Goal: Use online tool/utility

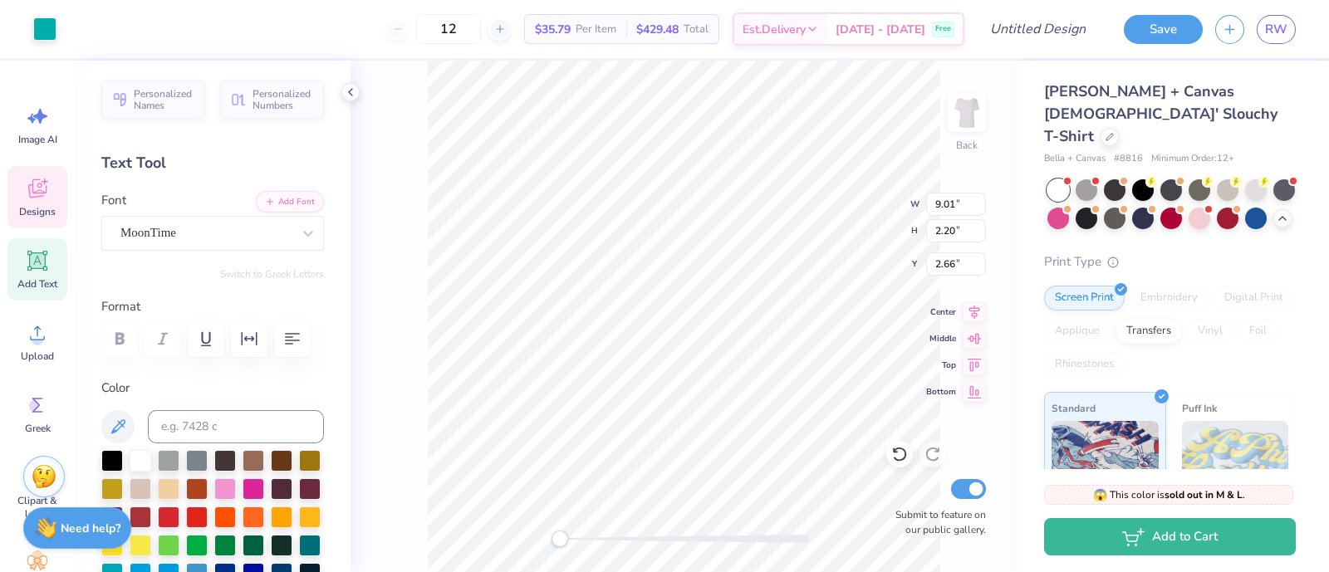
type input "9.01"
type input "2.20"
type input "2.66"
type input "2.89"
type input "2.54"
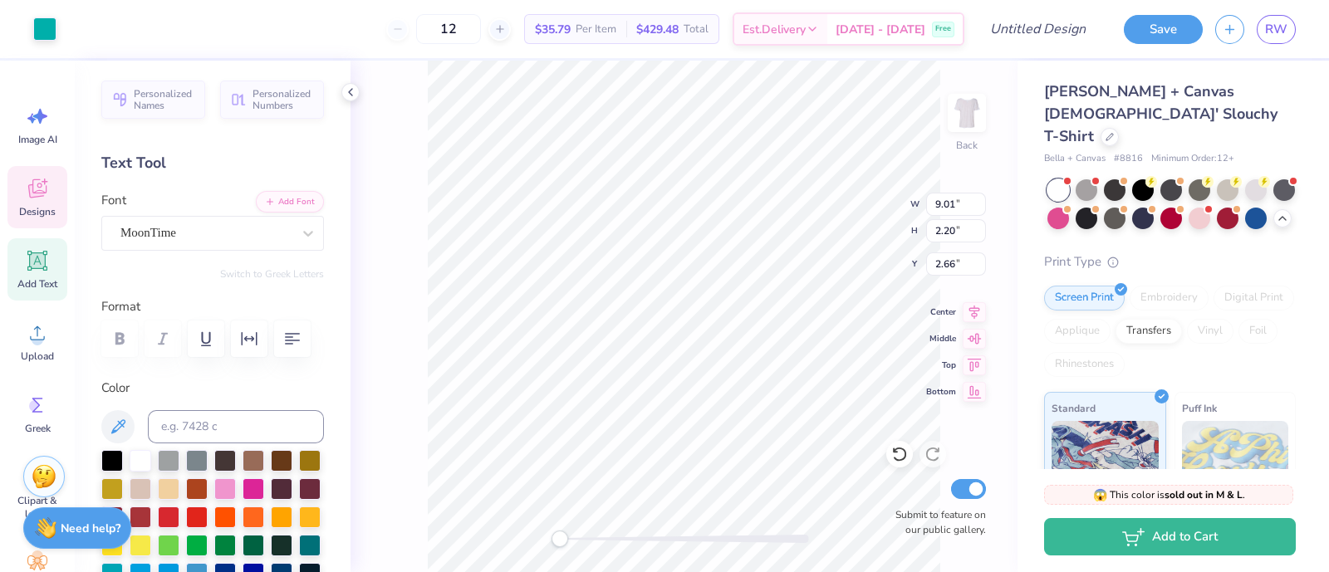
type input "4.86"
click at [19, 184] on div "Designs" at bounding box center [37, 197] width 60 height 62
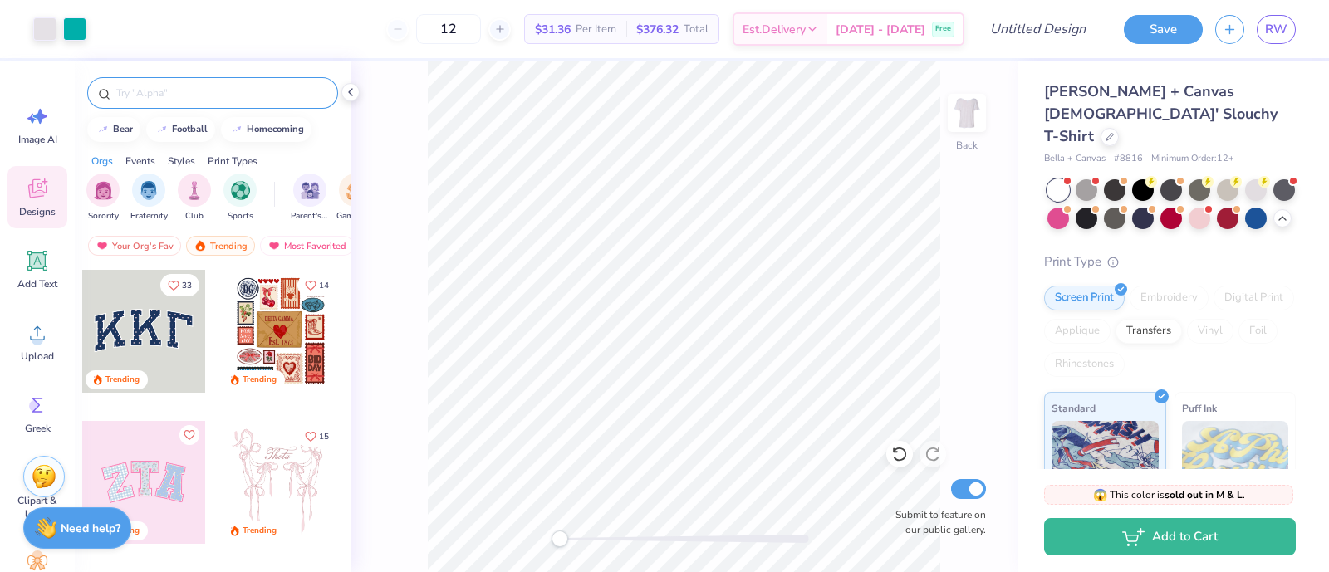
click at [158, 93] on input "text" at bounding box center [221, 93] width 213 height 17
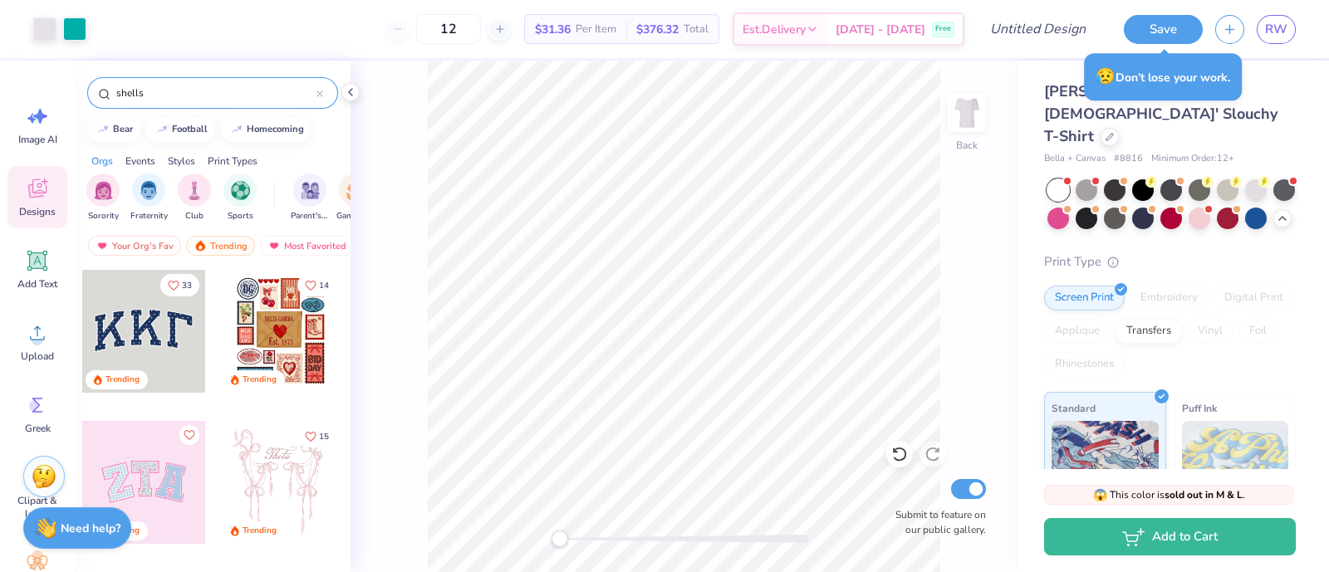
type input "shells"
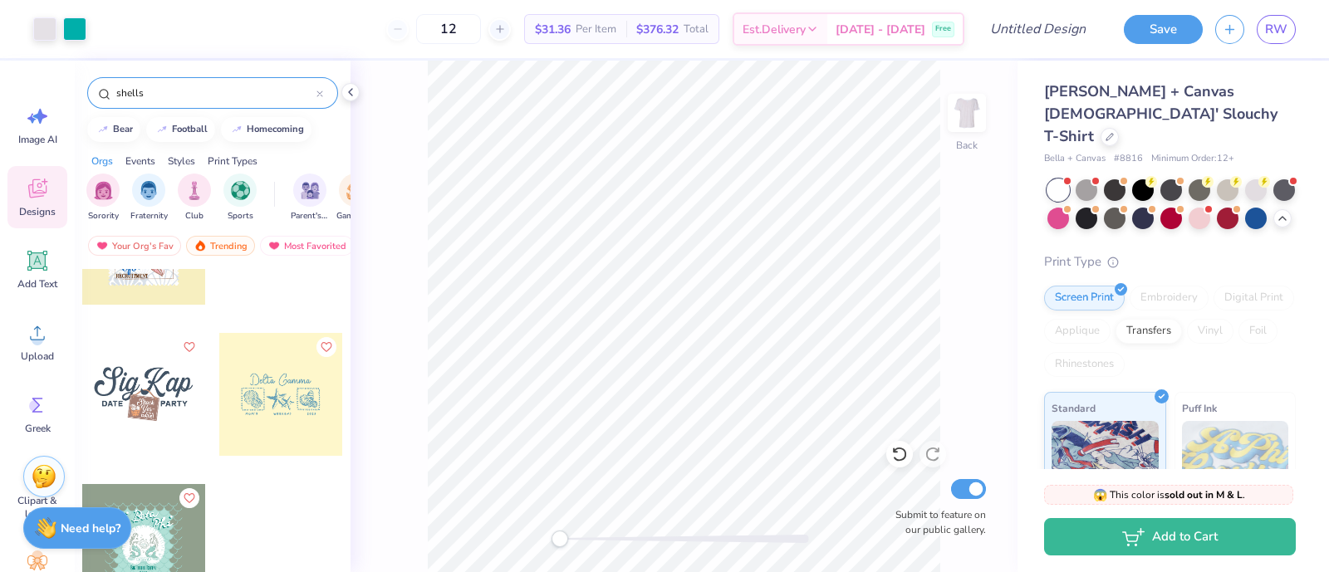
scroll to position [709, 0]
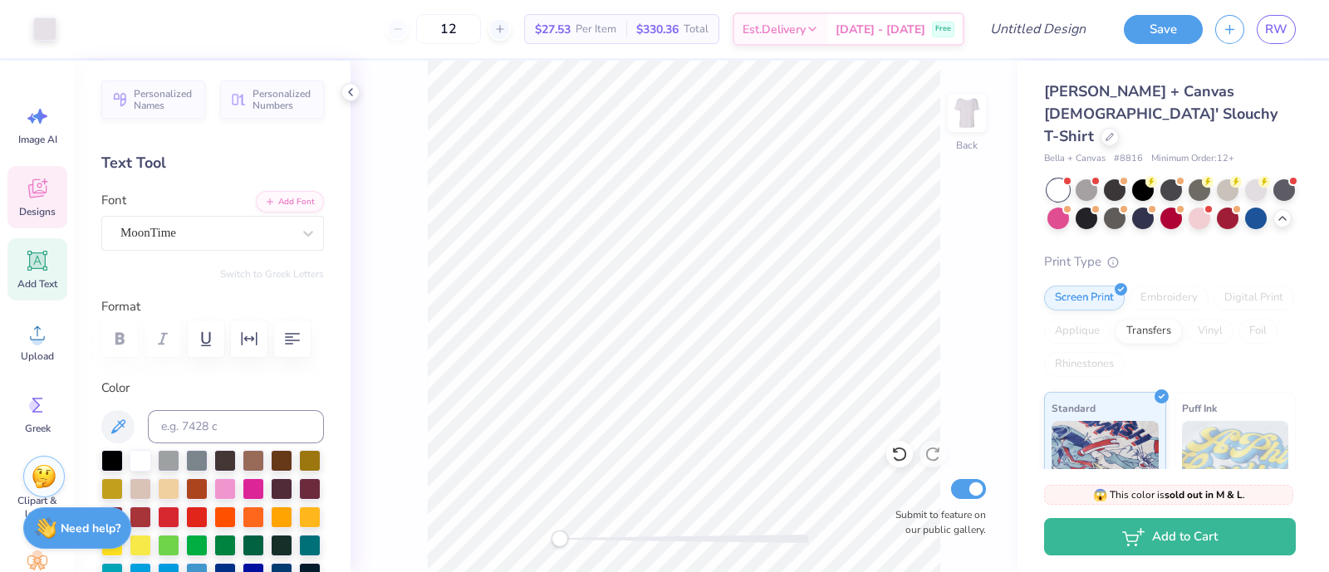
click at [32, 189] on icon at bounding box center [37, 190] width 16 height 13
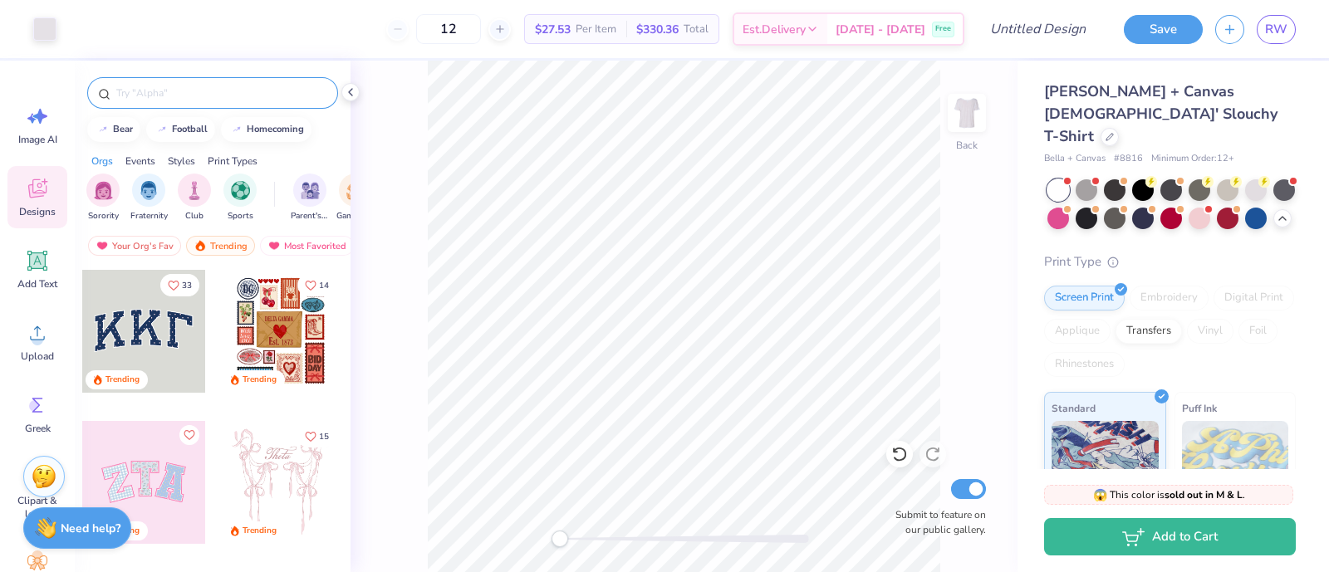
click at [248, 83] on div at bounding box center [212, 93] width 251 height 32
click at [245, 95] on input "text" at bounding box center [221, 93] width 213 height 17
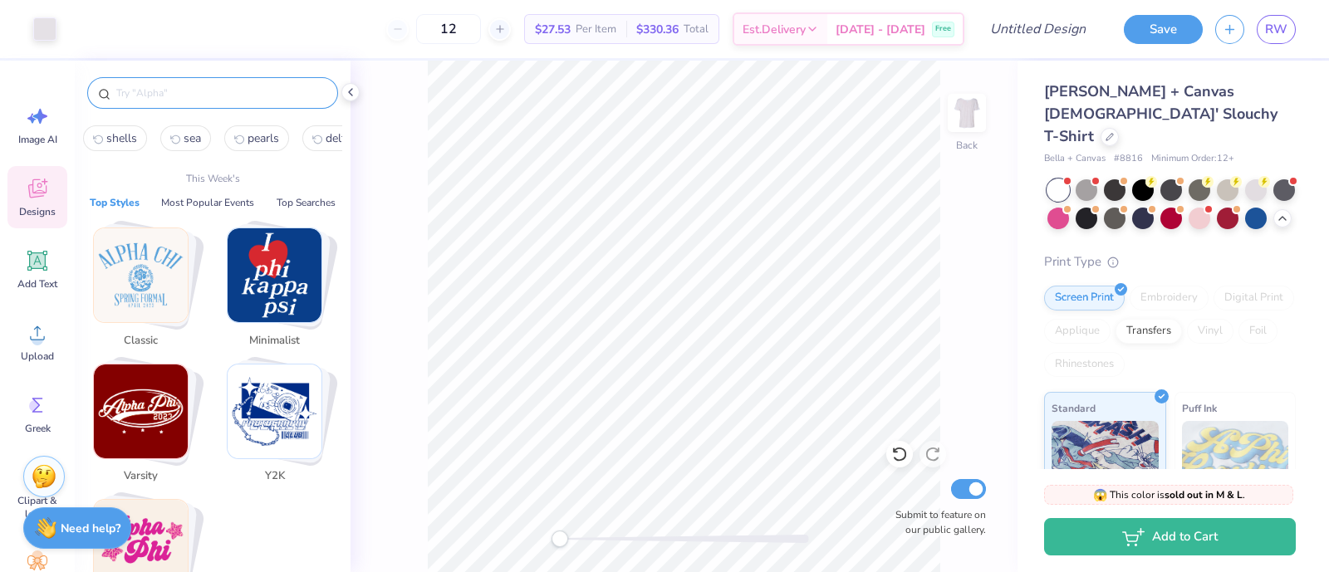
type input "a"
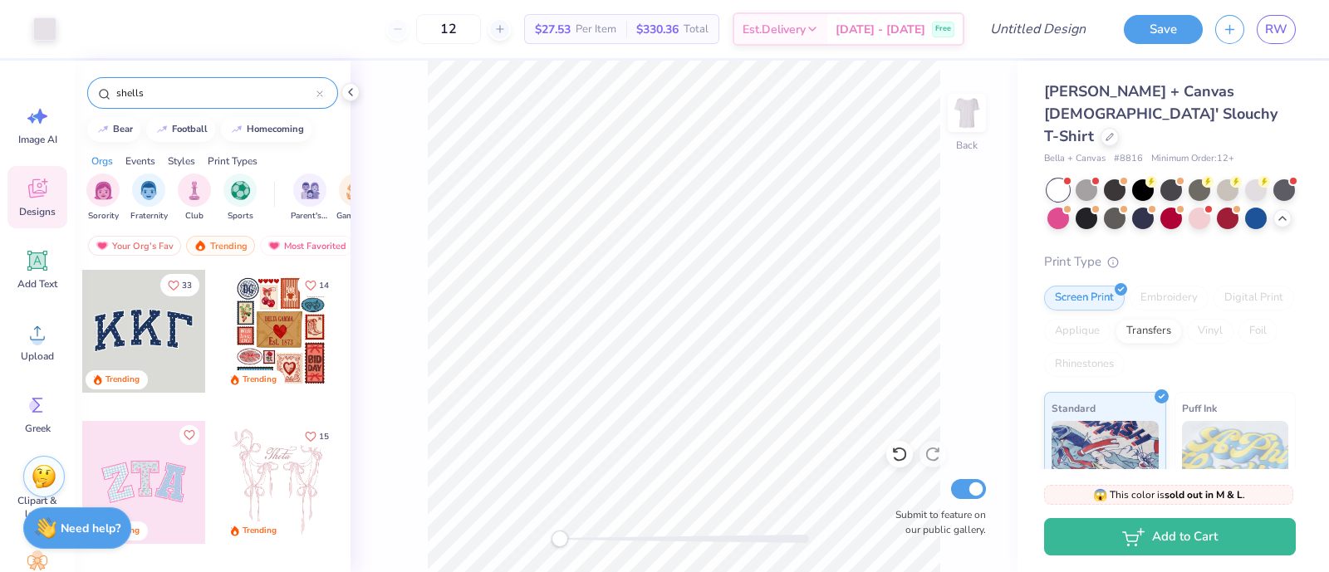
type input "shells"
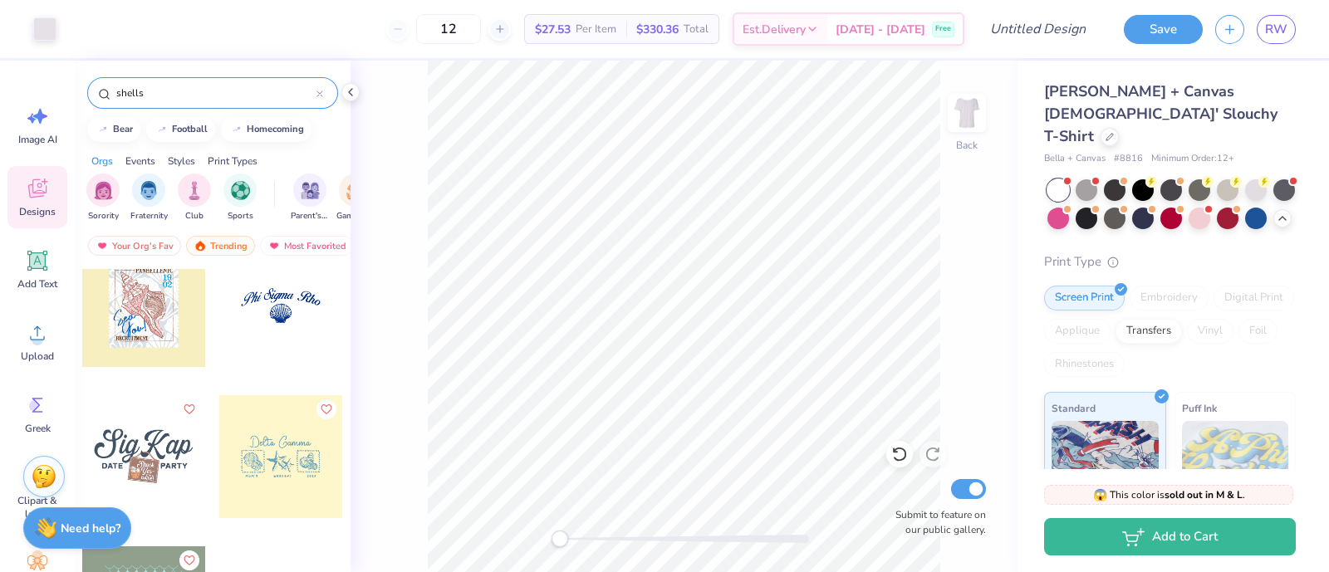
scroll to position [633, 0]
click at [292, 468] on div at bounding box center [280, 454] width 123 height 123
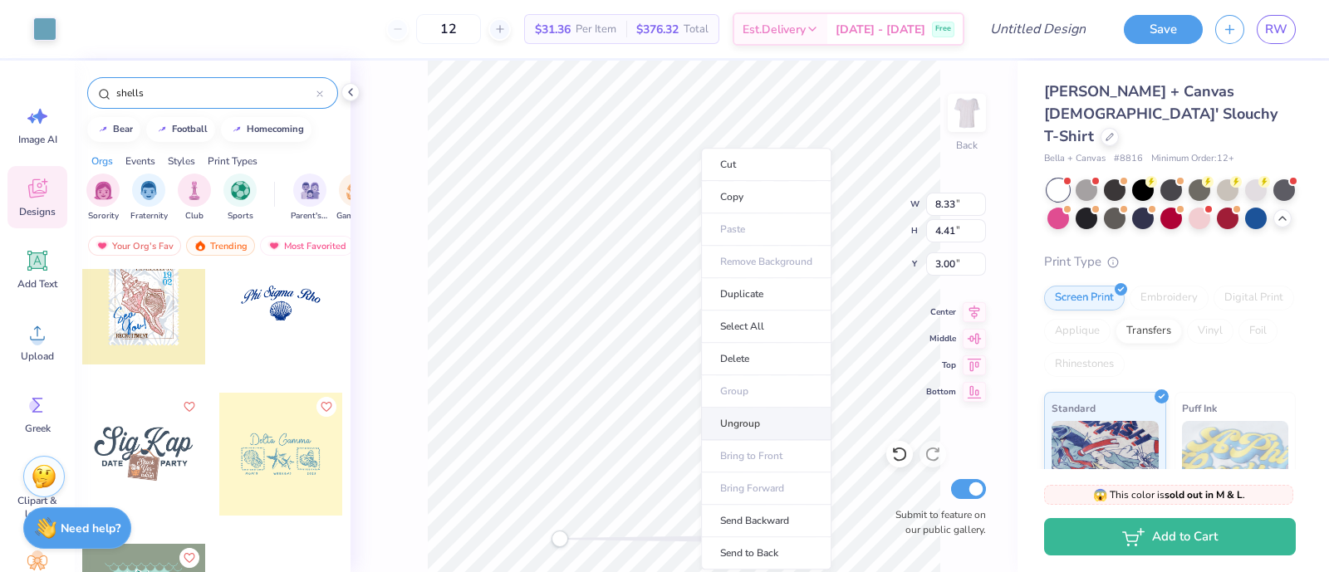
click at [741, 421] on li "Ungroup" at bounding box center [766, 424] width 130 height 32
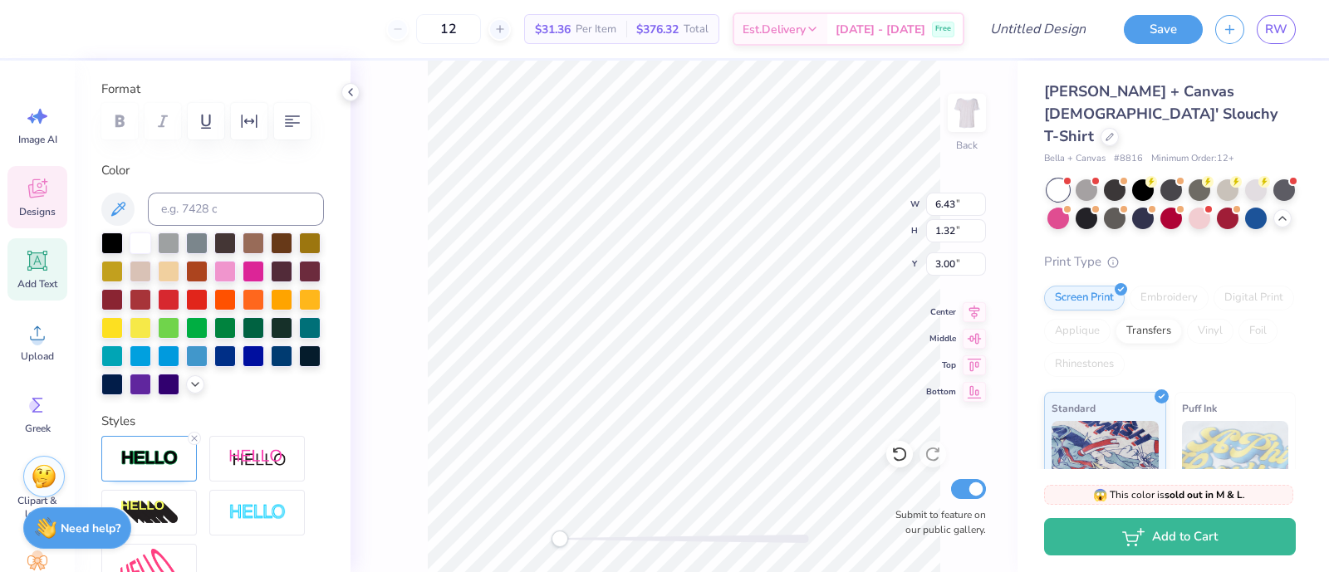
scroll to position [307, 0]
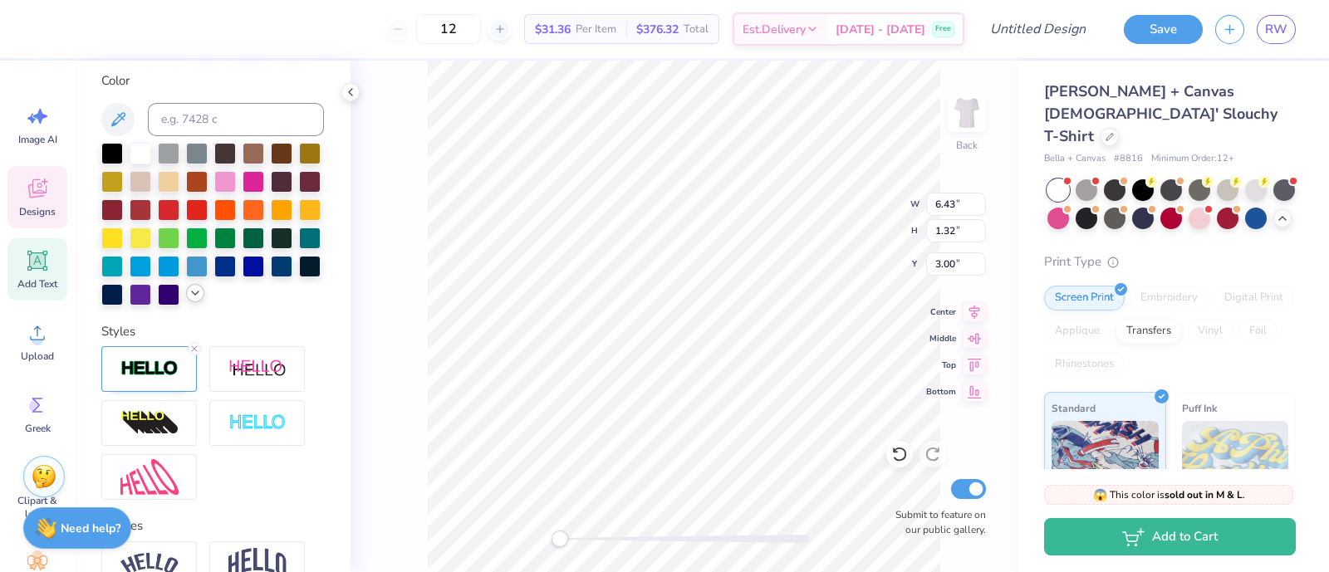
click at [189, 300] on icon at bounding box center [195, 293] width 13 height 13
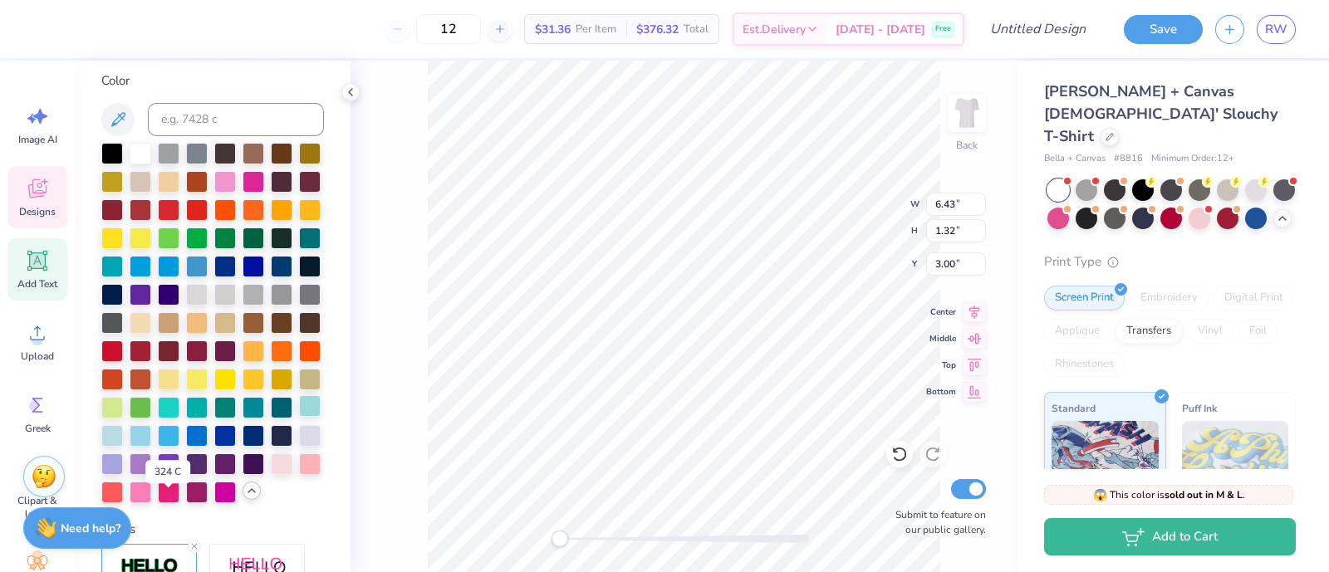
click at [299, 417] on div at bounding box center [310, 406] width 22 height 22
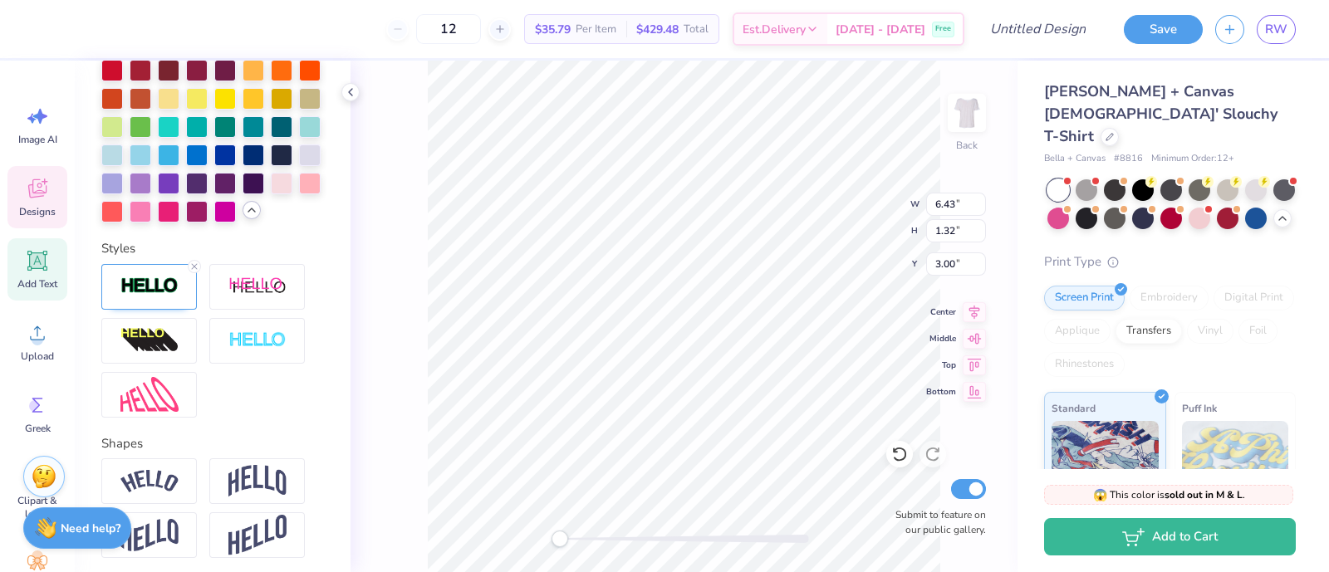
scroll to position [672, 0]
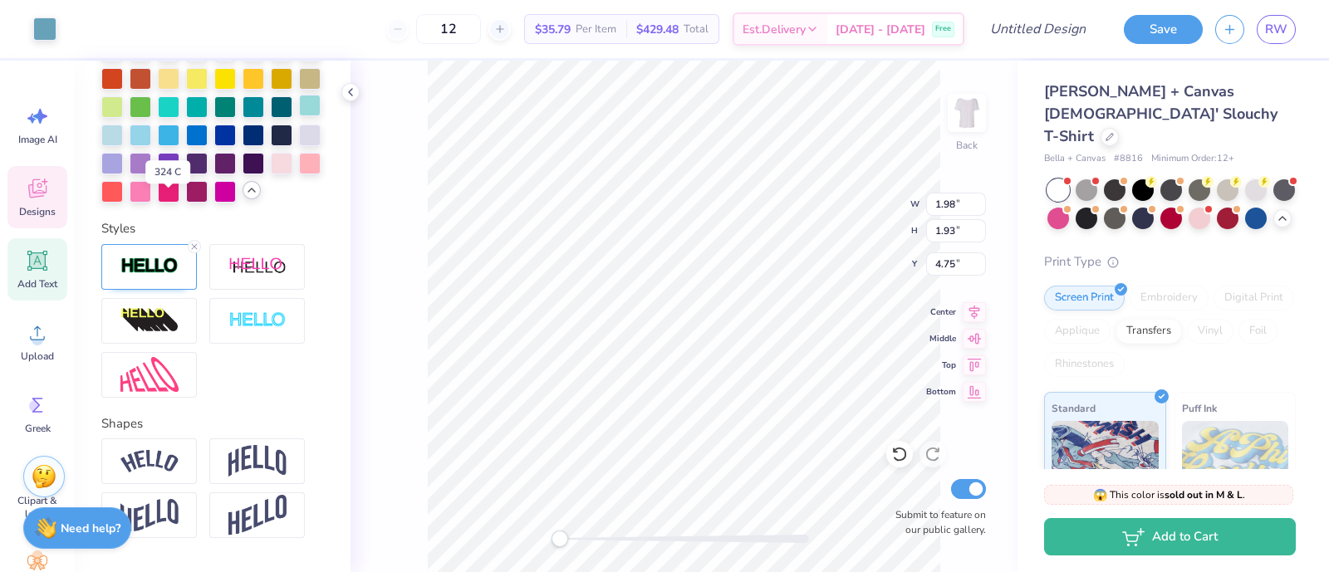
click at [299, 116] on div at bounding box center [310, 106] width 22 height 22
type input "1.90"
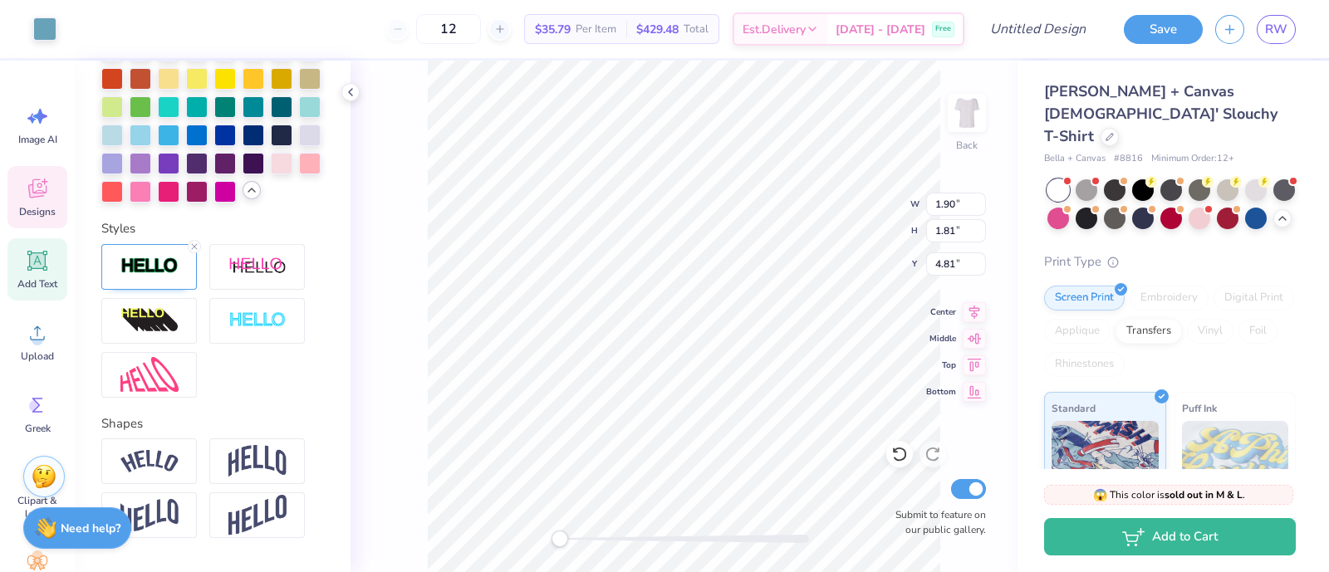
type input "1.81"
type input "4.81"
click at [299, 116] on div at bounding box center [310, 106] width 22 height 22
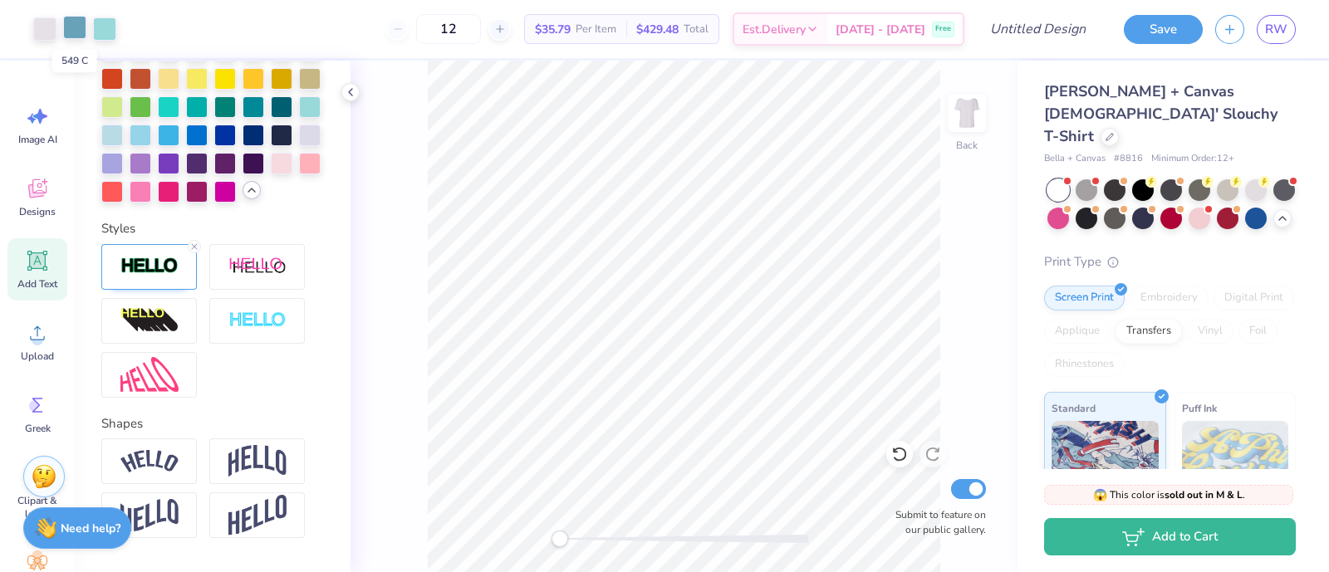
click at [76, 28] on div at bounding box center [74, 27] width 23 height 23
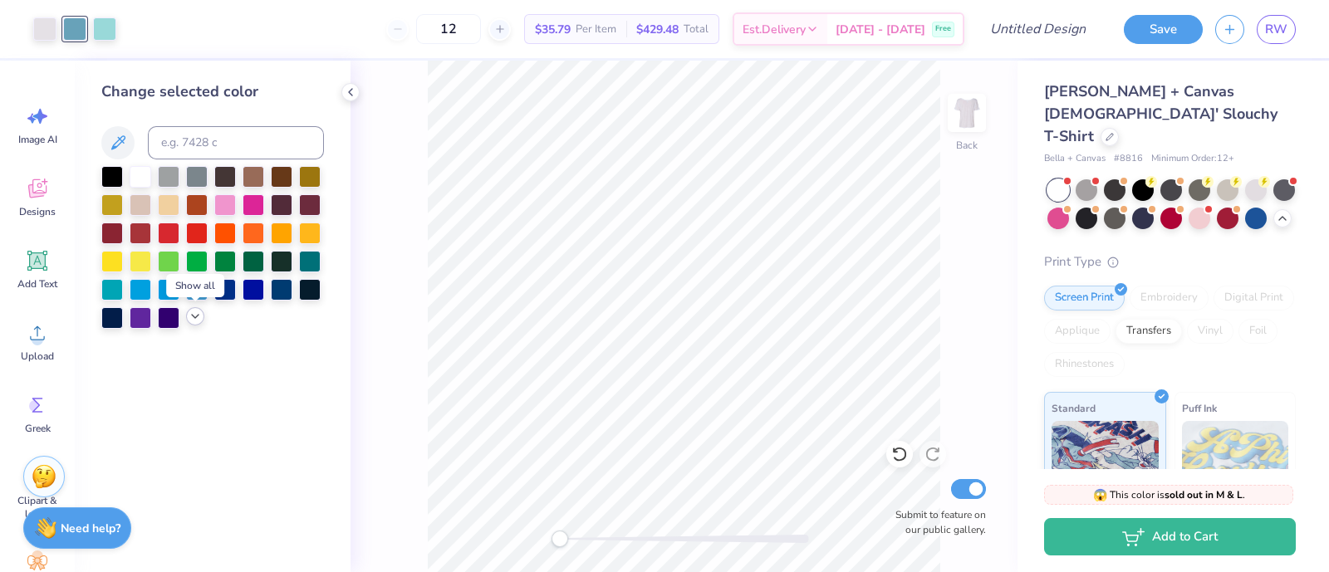
click at [199, 323] on div at bounding box center [195, 316] width 18 height 18
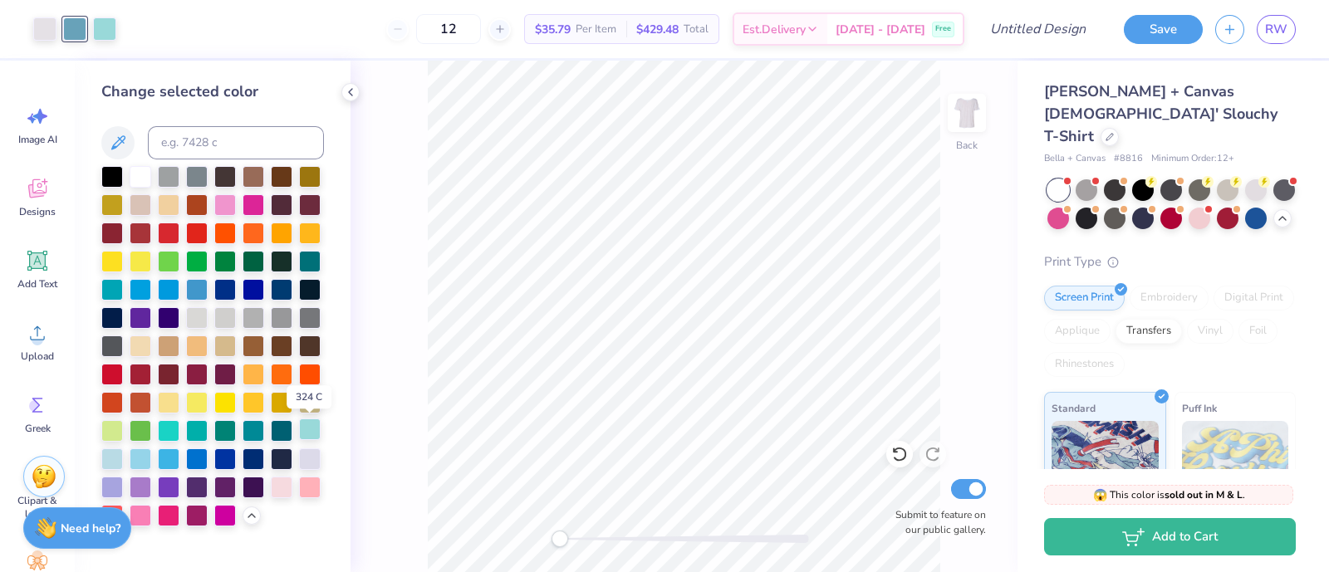
click at [304, 434] on div at bounding box center [310, 430] width 22 height 22
click at [50, 31] on div at bounding box center [44, 27] width 23 height 23
click at [50, 31] on div at bounding box center [44, 28] width 23 height 23
click at [312, 435] on div at bounding box center [310, 430] width 22 height 22
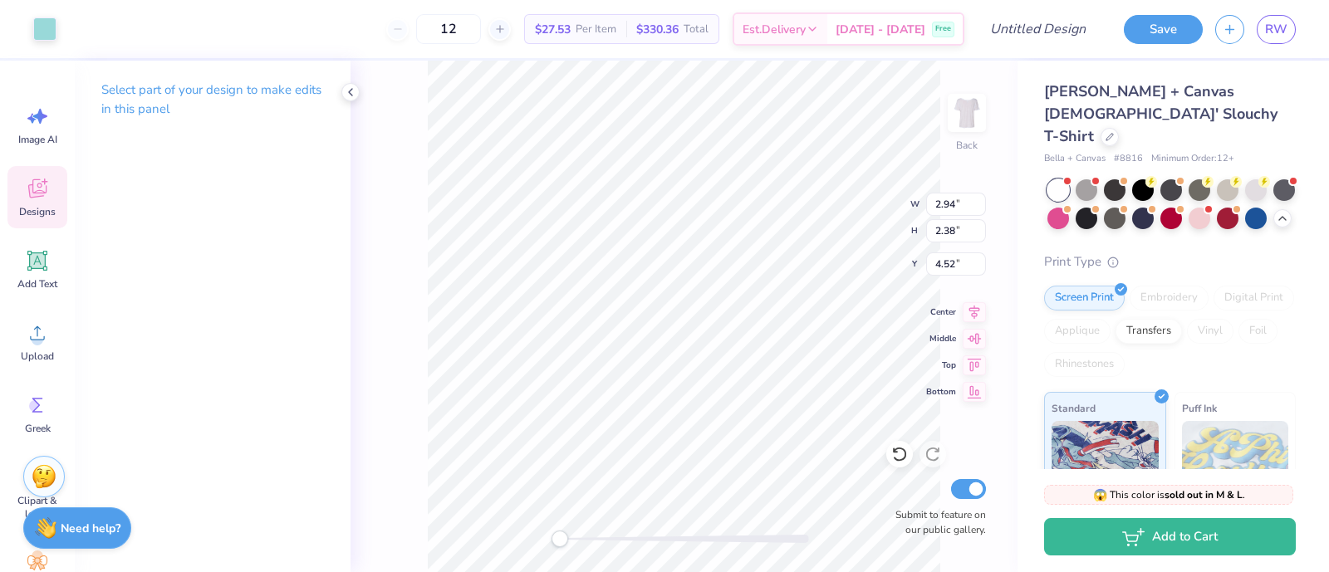
type input "2.94"
type input "2.38"
type input "4.52"
click at [354, 91] on icon at bounding box center [350, 92] width 13 height 13
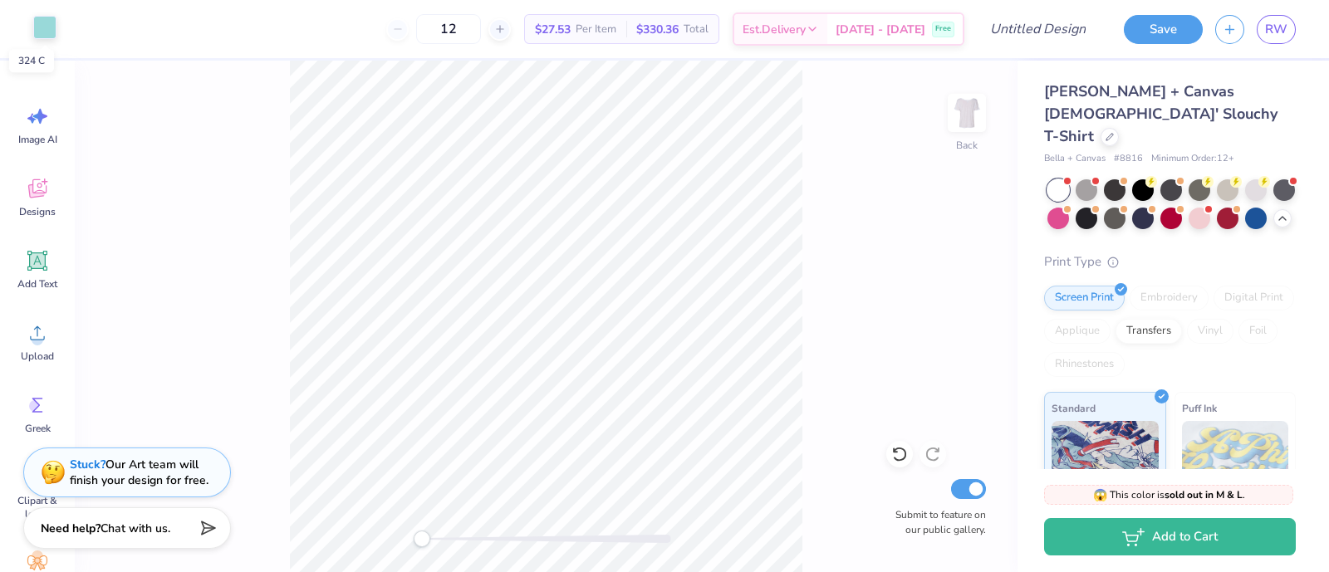
click at [42, 36] on div at bounding box center [44, 27] width 23 height 23
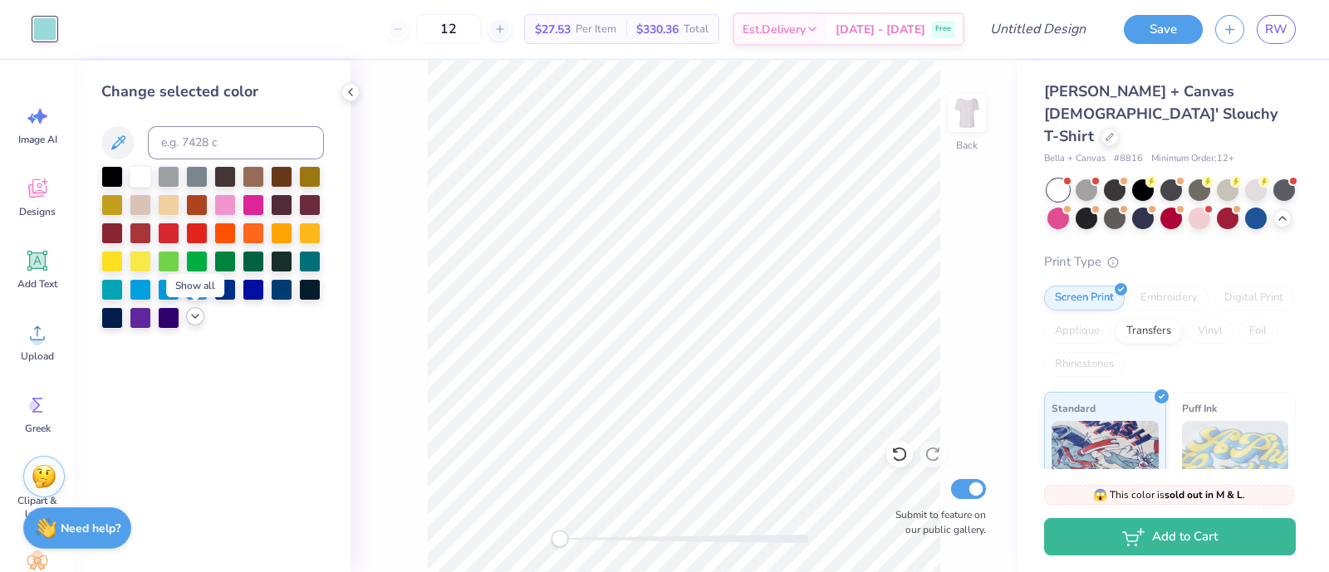
click at [199, 317] on icon at bounding box center [195, 316] width 13 height 13
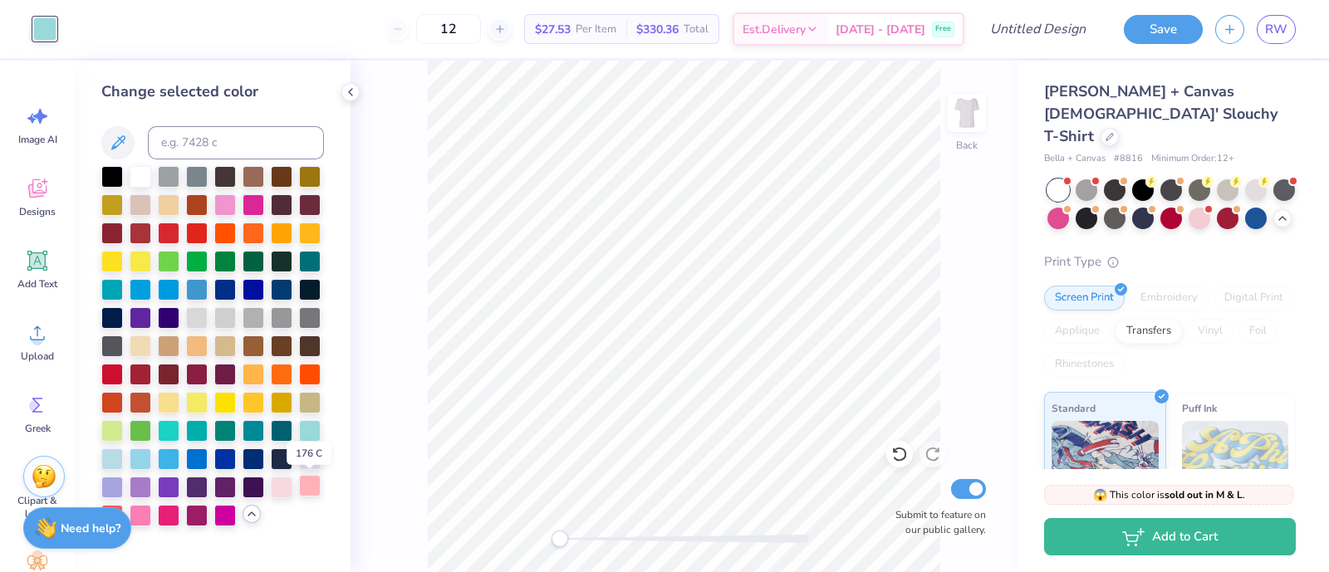
click at [312, 491] on div at bounding box center [310, 486] width 22 height 22
click at [110, 290] on div at bounding box center [112, 288] width 22 height 22
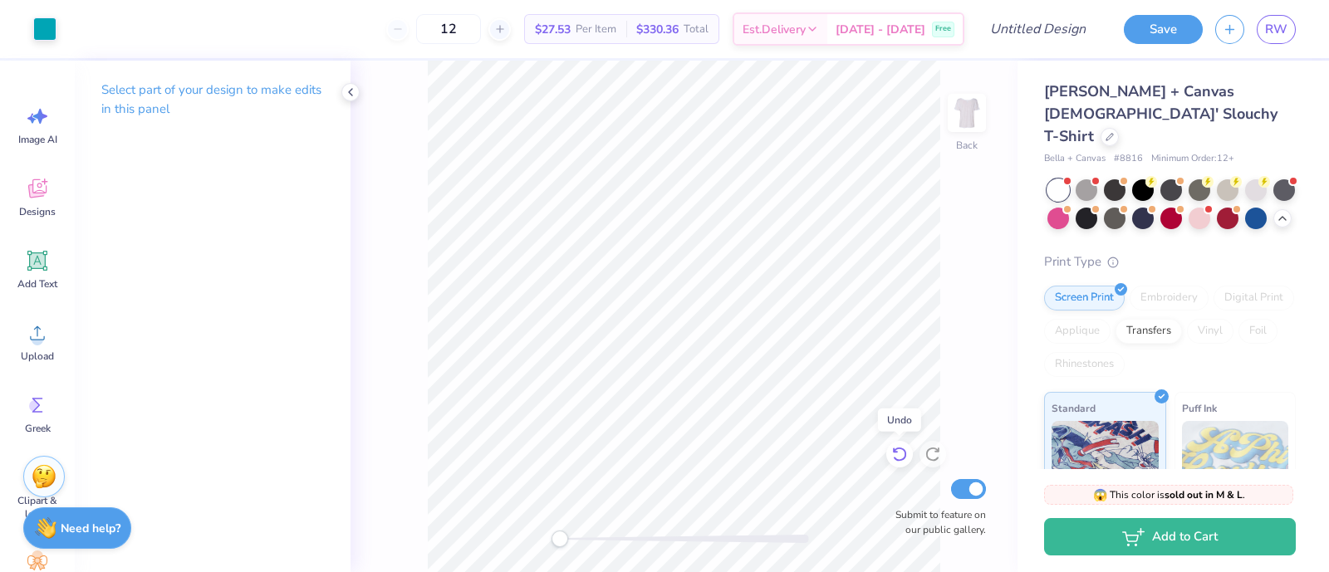
click at [897, 459] on icon at bounding box center [899, 454] width 17 height 17
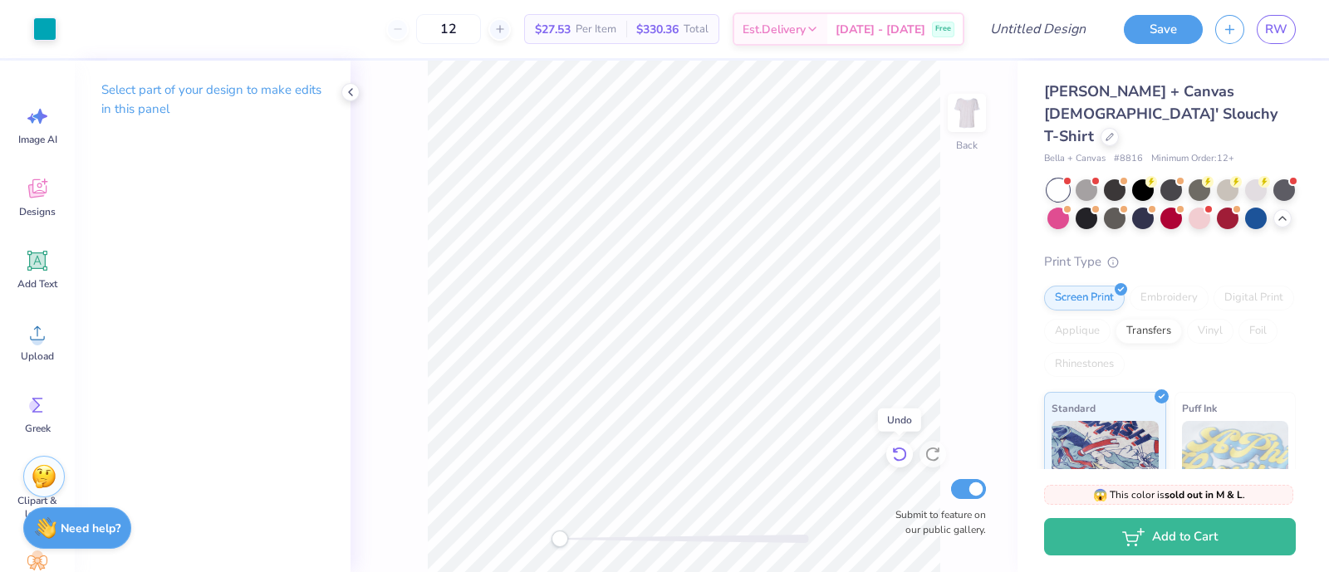
click at [897, 459] on icon at bounding box center [899, 454] width 17 height 17
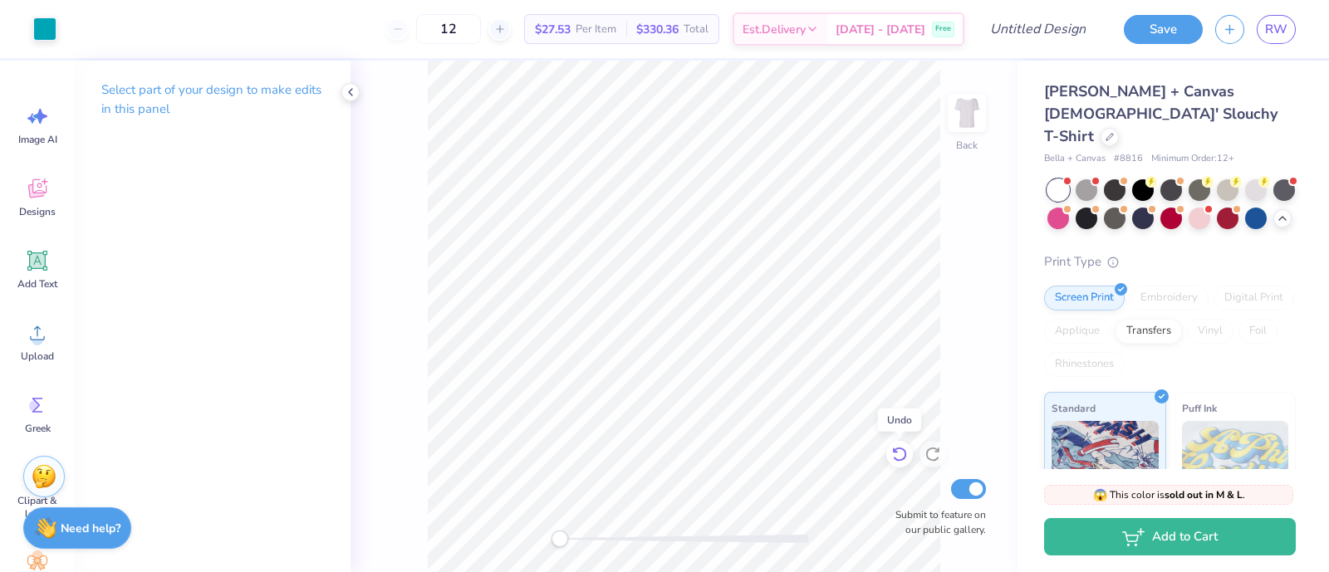
click at [897, 459] on icon at bounding box center [899, 454] width 17 height 17
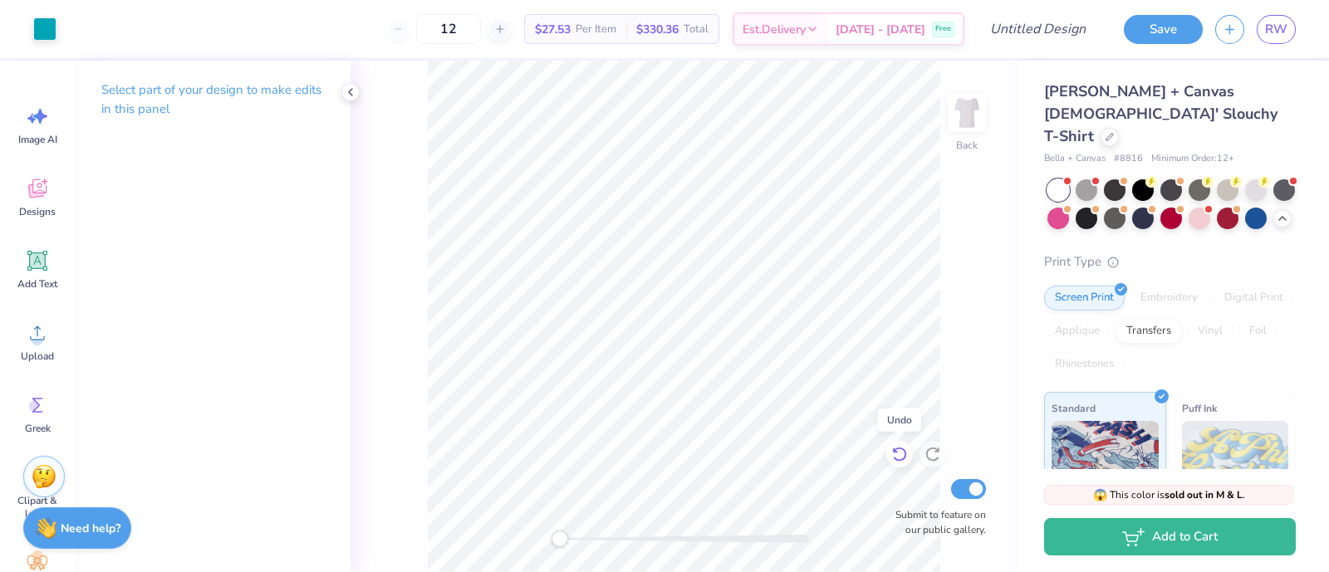
click at [897, 459] on icon at bounding box center [899, 454] width 17 height 17
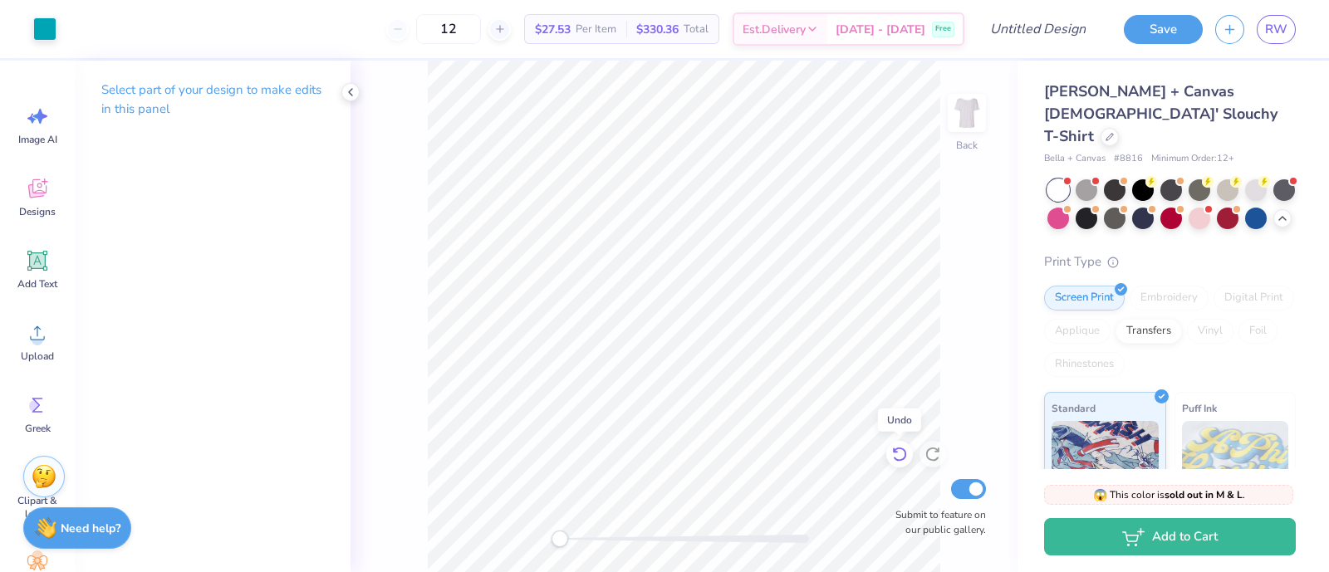
click at [897, 459] on icon at bounding box center [899, 454] width 17 height 17
